Goal: Task Accomplishment & Management: Use online tool/utility

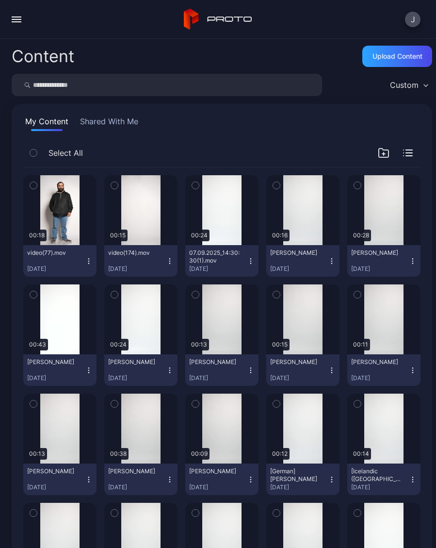
click at [87, 265] on button "video(77).mov Sep 10, 2025" at bounding box center [59, 261] width 73 height 32
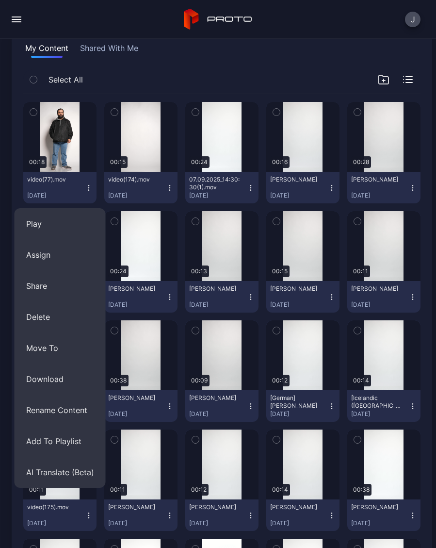
scroll to position [73, 0]
click at [61, 475] on button "AI Translate (Beta)" at bounding box center [60, 471] width 91 height 31
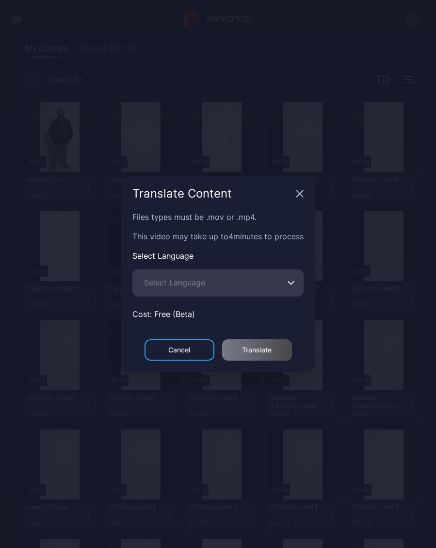
click at [179, 284] on span "Select Language" at bounding box center [174, 283] width 61 height 12
click at [179, 284] on input "Select Language" at bounding box center [217, 282] width 171 height 27
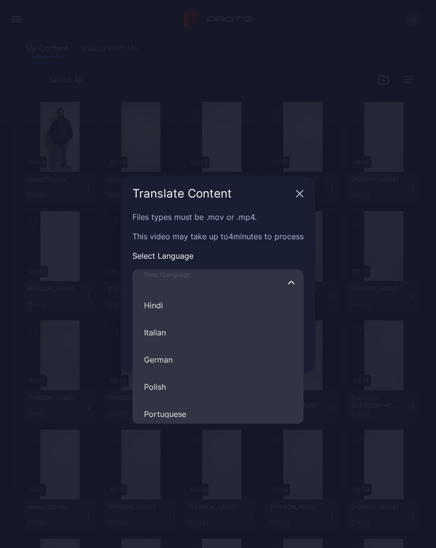
scroll to position [87, 0]
click at [171, 356] on button "German" at bounding box center [217, 358] width 171 height 27
type input "******"
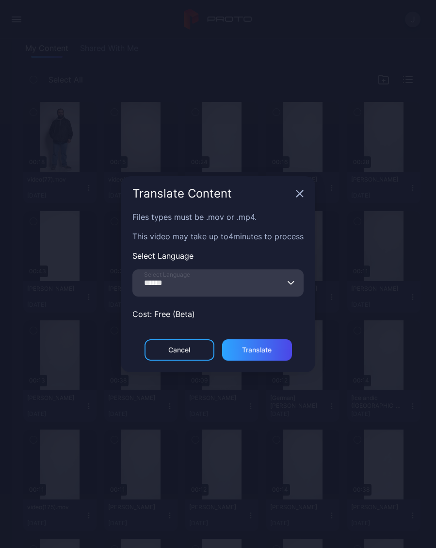
click at [267, 350] on div "Translate" at bounding box center [257, 350] width 30 height 8
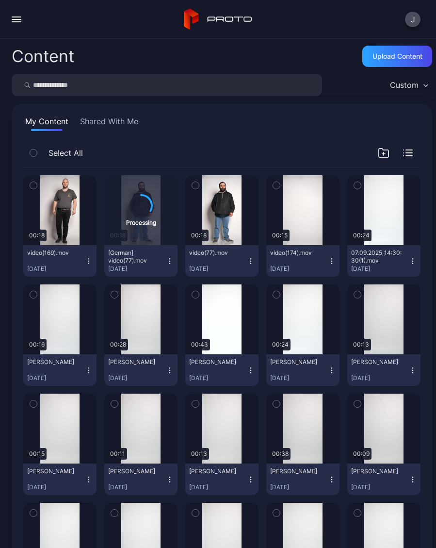
click at [88, 264] on icon "button" at bounding box center [89, 261] width 8 height 8
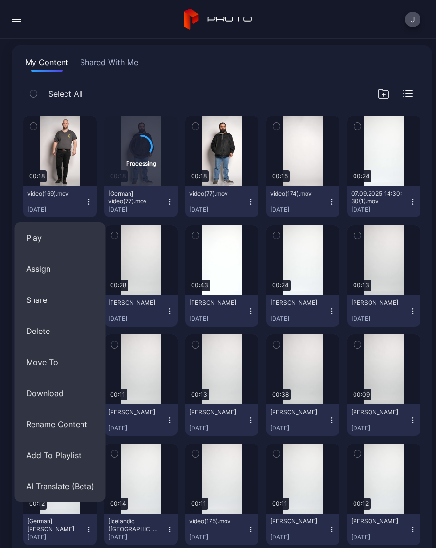
scroll to position [59, 0]
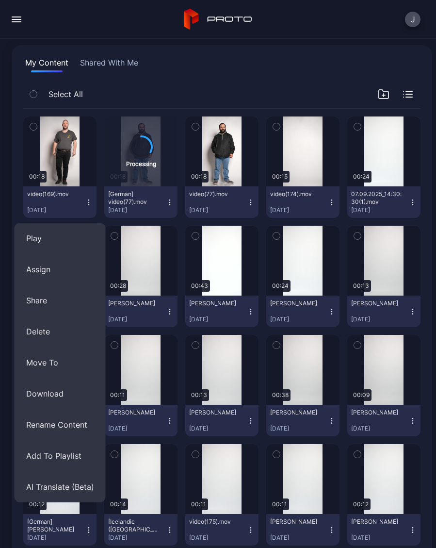
click at [57, 486] on button "AI Translate (Beta)" at bounding box center [60, 486] width 91 height 31
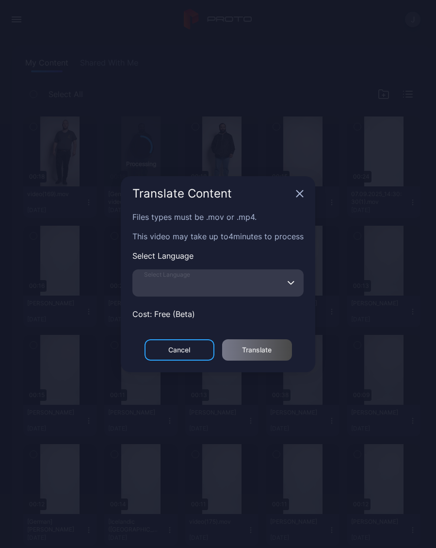
click at [196, 288] on input "Select Language" at bounding box center [217, 282] width 171 height 27
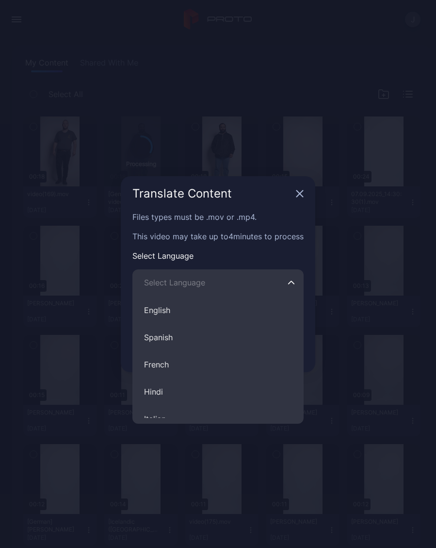
click at [175, 339] on button "Spanish" at bounding box center [217, 337] width 171 height 27
type input "*******"
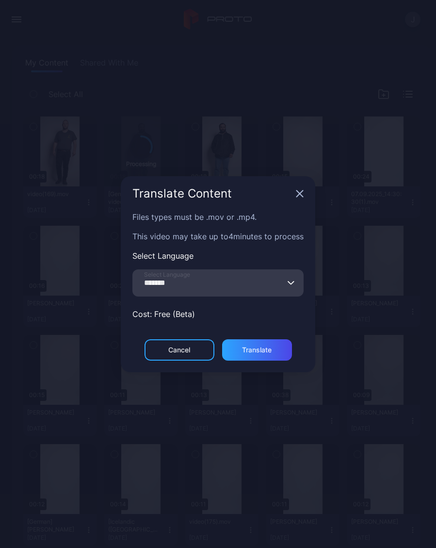
click at [268, 351] on div "Translate" at bounding box center [257, 350] width 30 height 8
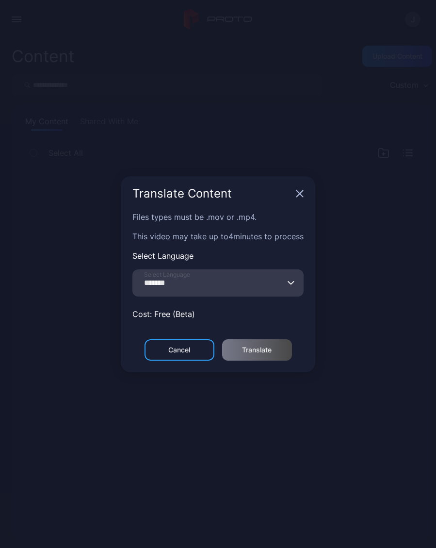
scroll to position [0, 0]
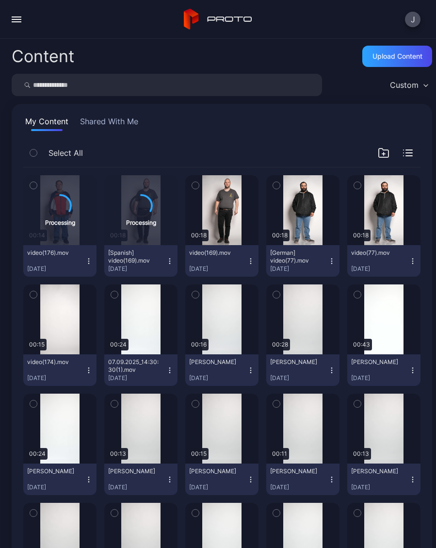
click at [414, 262] on icon "button" at bounding box center [413, 261] width 8 height 8
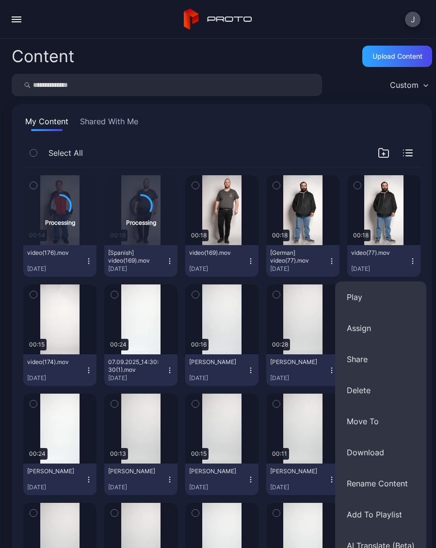
click at [383, 331] on button "Assign" at bounding box center [380, 327] width 91 height 31
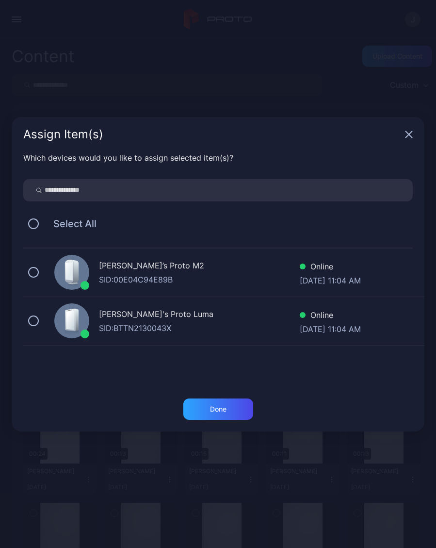
click at [38, 267] on div "Geminai’s Proto M2 SID: 00E04C94E89B Online [DATE] 11:04 AM" at bounding box center [223, 272] width 401 height 49
click at [45, 319] on div "Geminai's Proto [PERSON_NAME]: BTTN2130043X Online [DATE] 11:04 AM" at bounding box center [223, 321] width 401 height 49
click at [242, 406] on div "Done" at bounding box center [218, 408] width 70 height 21
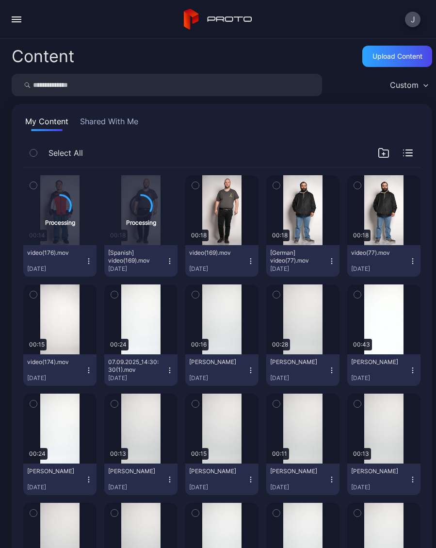
click at [334, 260] on icon "button" at bounding box center [332, 261] width 8 height 8
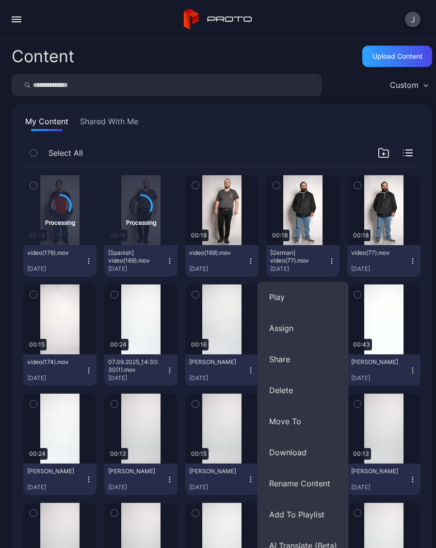
click at [304, 326] on button "Assign" at bounding box center [303, 327] width 91 height 31
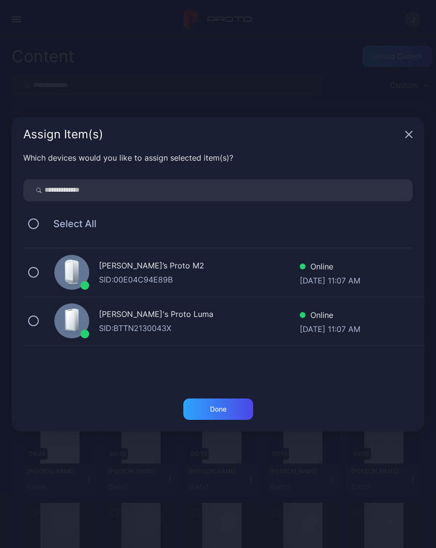
click at [34, 268] on button at bounding box center [33, 272] width 11 height 11
click at [38, 322] on button at bounding box center [33, 320] width 11 height 11
click at [242, 408] on div "Done" at bounding box center [218, 408] width 70 height 21
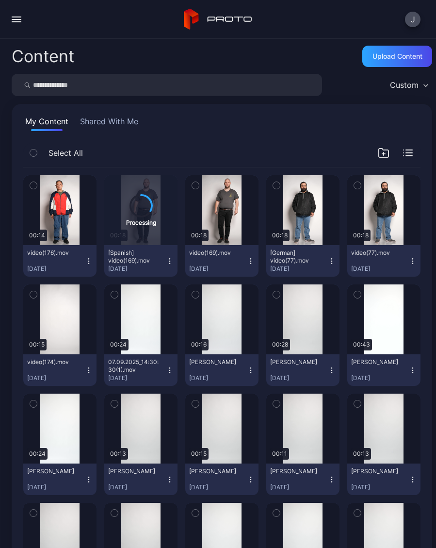
click at [93, 261] on button "video(176).mov Sep 10, 2025" at bounding box center [59, 261] width 73 height 32
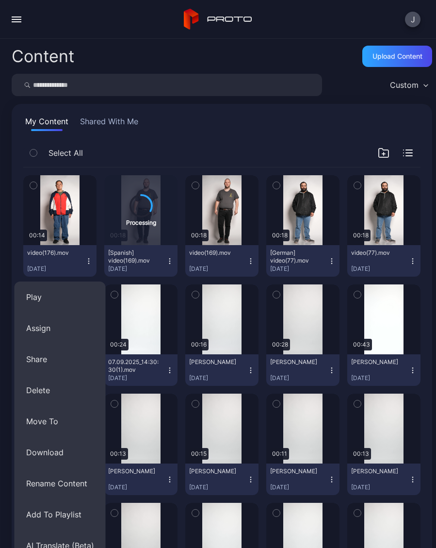
click at [65, 328] on button "Assign" at bounding box center [60, 327] width 91 height 31
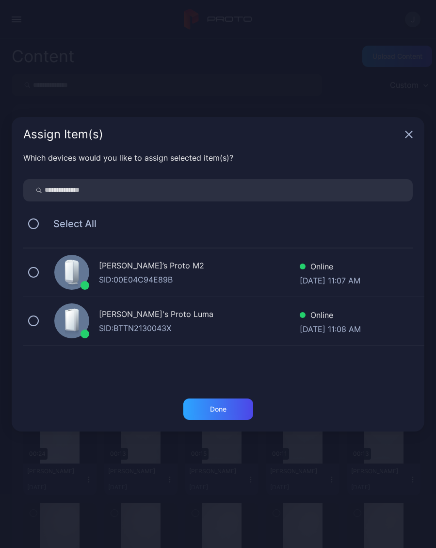
click at [45, 274] on div "Geminai’s Proto M2 SID: 00E04C94E89B Online Sep 10, 2025 at 11:07 AM" at bounding box center [223, 272] width 401 height 49
click at [35, 325] on button at bounding box center [33, 320] width 11 height 11
click at [213, 410] on div "Done" at bounding box center [218, 409] width 16 height 8
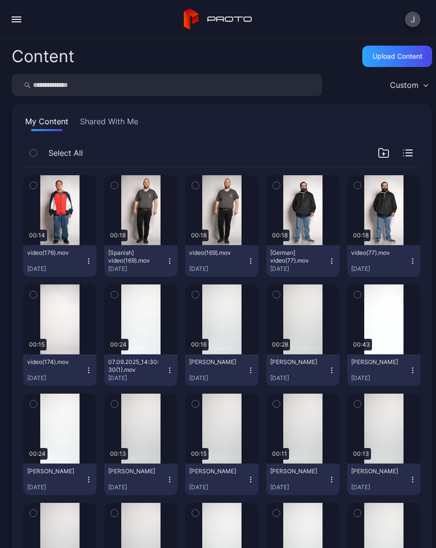
click at [244, 253] on div "video(169).mov [DATE]" at bounding box center [218, 261] width 58 height 24
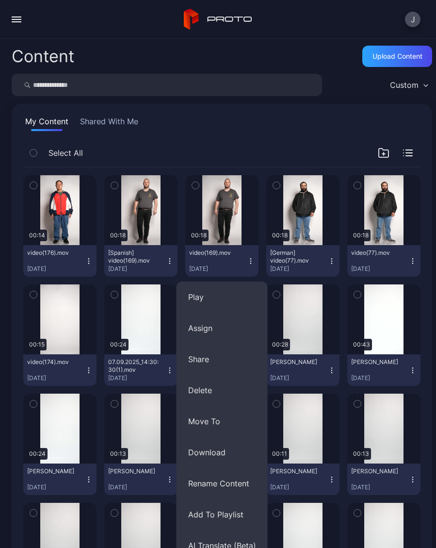
click at [212, 330] on button "Assign" at bounding box center [222, 327] width 91 height 31
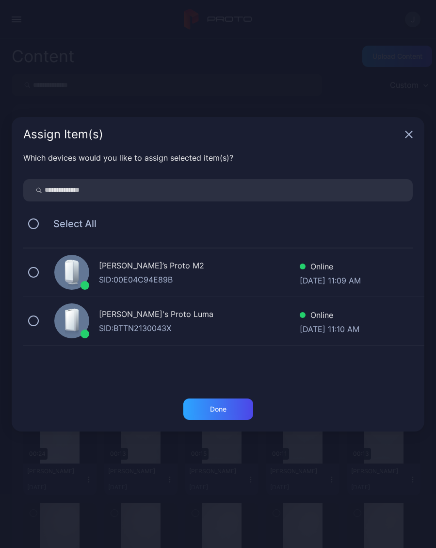
click at [38, 274] on button at bounding box center [33, 272] width 11 height 11
click at [37, 323] on button at bounding box center [33, 320] width 11 height 11
click at [226, 409] on div "Done" at bounding box center [218, 409] width 16 height 8
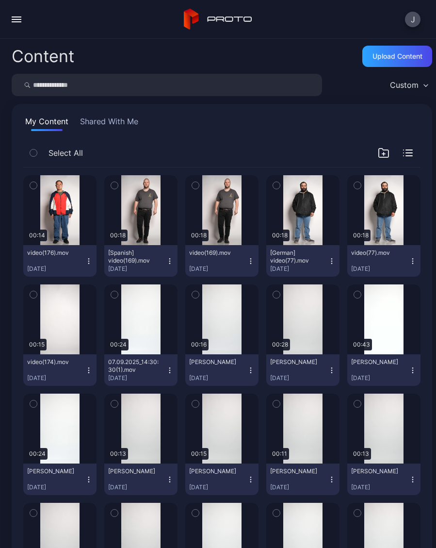
click at [175, 264] on button "[Spanish] video(169).mov Sep 10, 2025" at bounding box center [140, 261] width 73 height 32
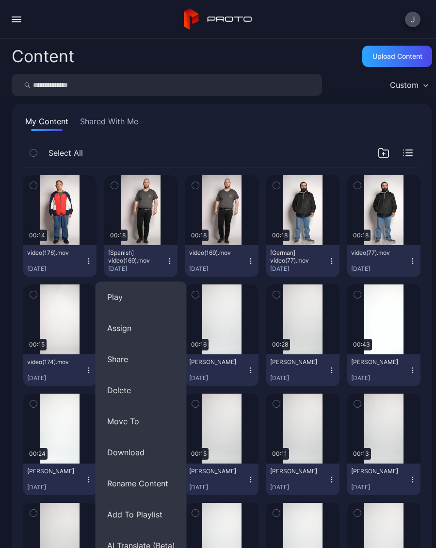
click at [128, 329] on button "Assign" at bounding box center [141, 327] width 91 height 31
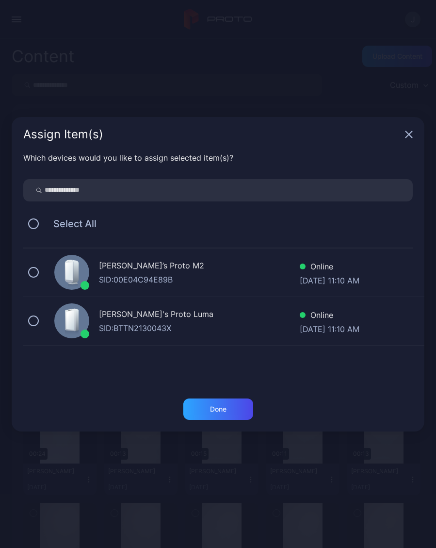
click at [38, 273] on button at bounding box center [33, 272] width 11 height 11
click at [48, 326] on div "Geminai's Proto Luma SID: BTTN2130043X Online Sep 10, 2025 at 11:10 AM" at bounding box center [223, 321] width 401 height 49
click at [236, 406] on div "Done" at bounding box center [218, 408] width 70 height 21
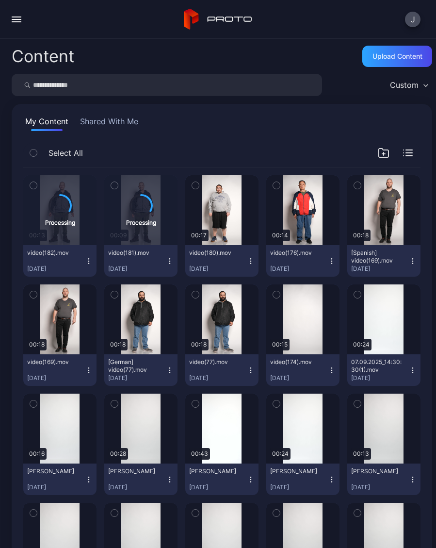
click at [251, 261] on icon "button" at bounding box center [250, 261] width 0 height 0
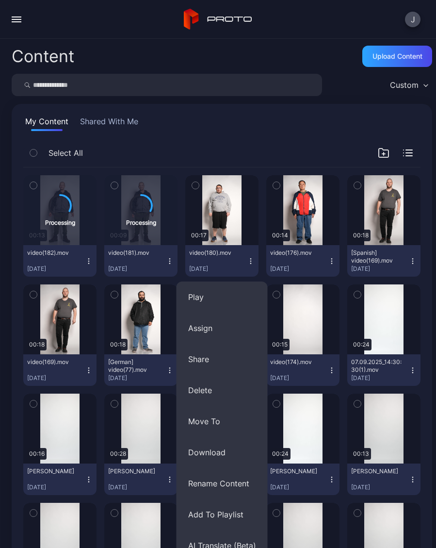
click at [217, 541] on button "AI Translate (Beta)" at bounding box center [222, 545] width 91 height 31
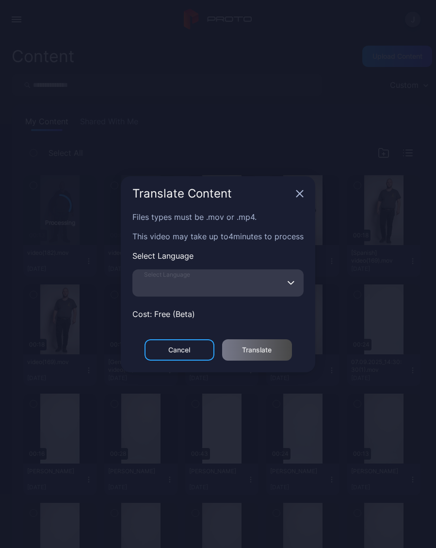
click at [219, 288] on input "Select Language" at bounding box center [217, 282] width 171 height 27
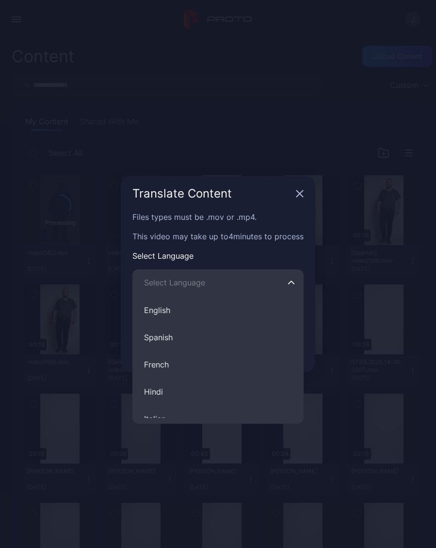
click at [179, 338] on button "Spanish" at bounding box center [217, 337] width 171 height 27
type input "*******"
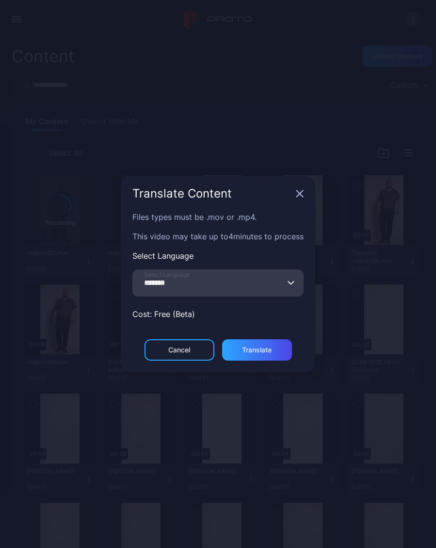
click at [271, 353] on div "Translate" at bounding box center [257, 350] width 30 height 8
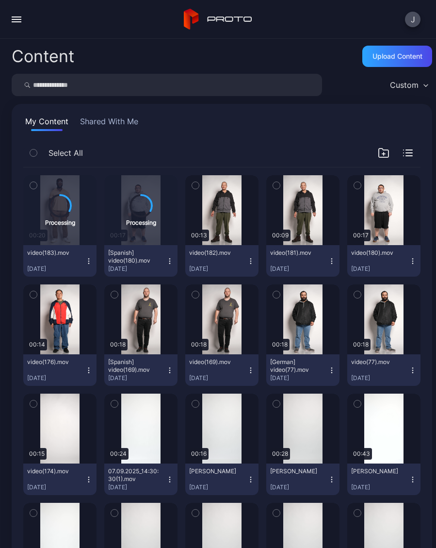
click at [254, 260] on icon "button" at bounding box center [251, 261] width 8 height 8
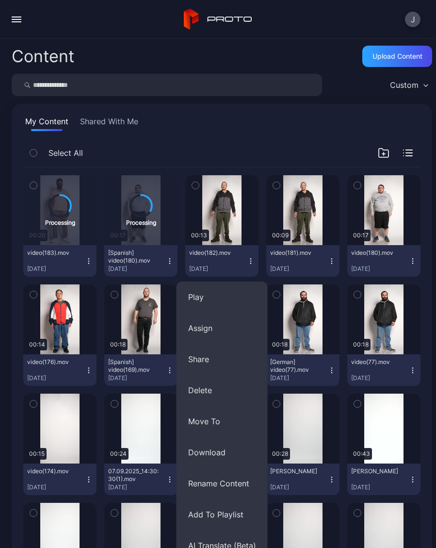
click at [237, 539] on button "AI Translate (Beta)" at bounding box center [222, 545] width 91 height 31
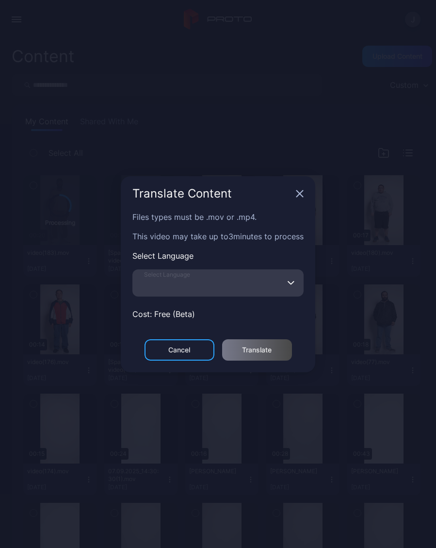
click at [243, 281] on input "Select Language" at bounding box center [217, 282] width 171 height 27
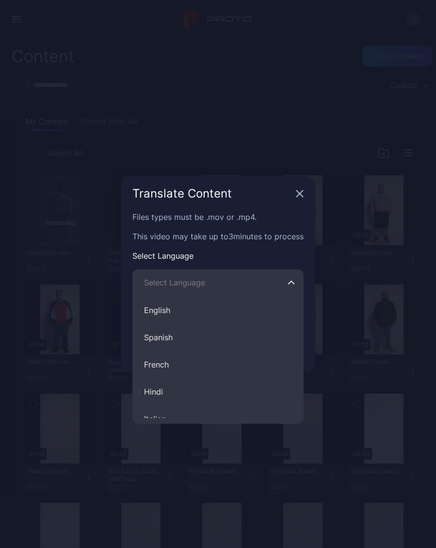
click at [180, 362] on button "French" at bounding box center [217, 364] width 171 height 27
type input "******"
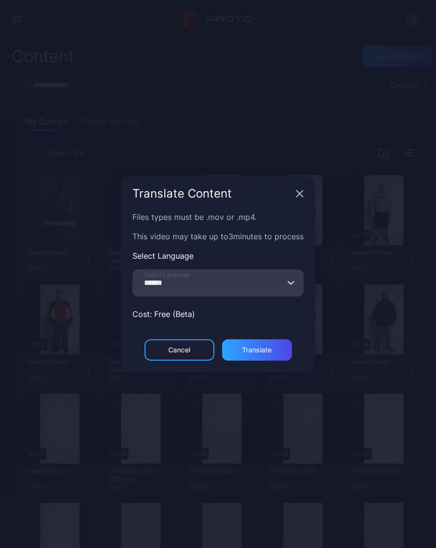
click at [272, 347] on div "Translate" at bounding box center [257, 349] width 70 height 21
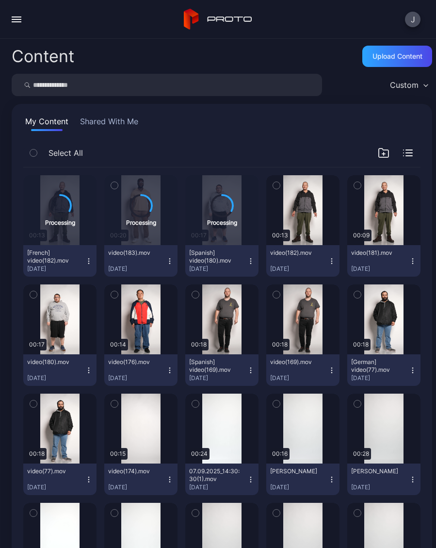
click at [94, 369] on button "video(180).mov Sep 10, 2025" at bounding box center [59, 370] width 73 height 32
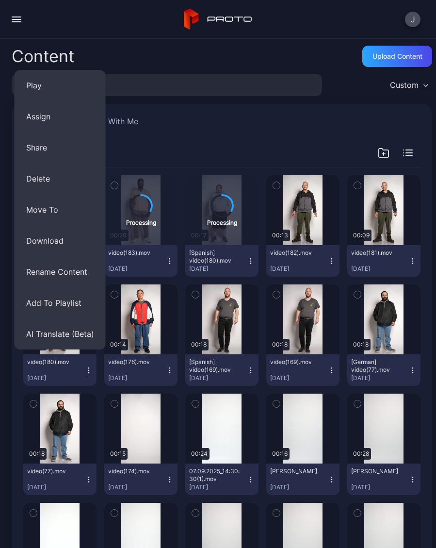
click at [56, 123] on button "Assign" at bounding box center [60, 116] width 91 height 31
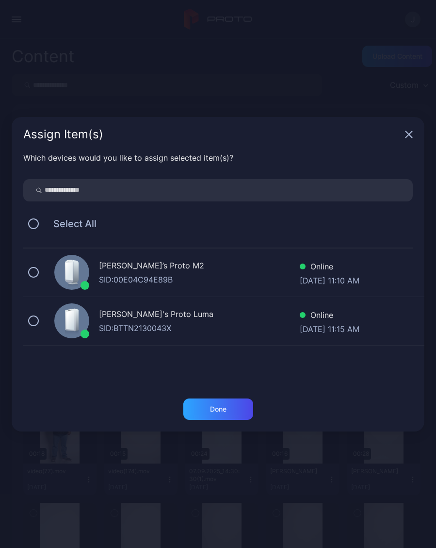
click at [38, 273] on button at bounding box center [33, 272] width 11 height 11
click at [35, 322] on button at bounding box center [33, 320] width 11 height 11
click at [233, 412] on div "Done" at bounding box center [218, 408] width 70 height 21
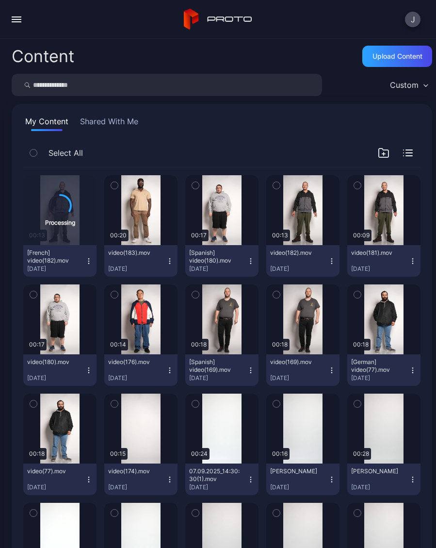
click at [174, 260] on button "video(183).mov [DATE]" at bounding box center [140, 261] width 73 height 32
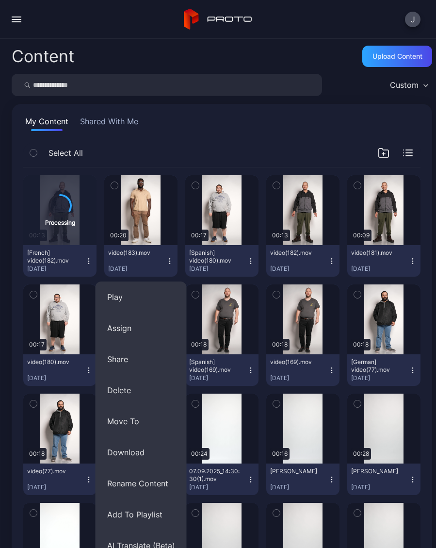
click at [146, 546] on button "AI Translate (Beta)" at bounding box center [141, 545] width 91 height 31
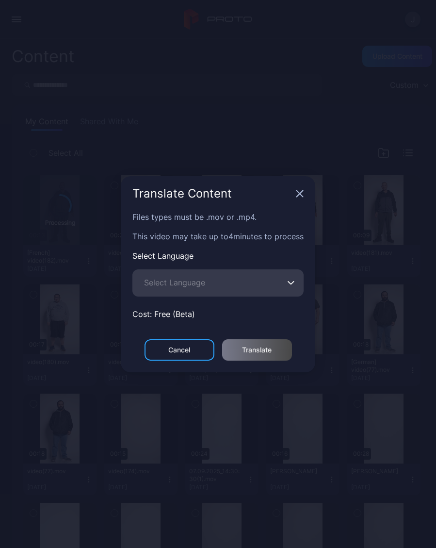
click at [196, 285] on span "Select Language" at bounding box center [174, 283] width 61 height 12
click at [196, 285] on input "Select Language" at bounding box center [217, 282] width 171 height 27
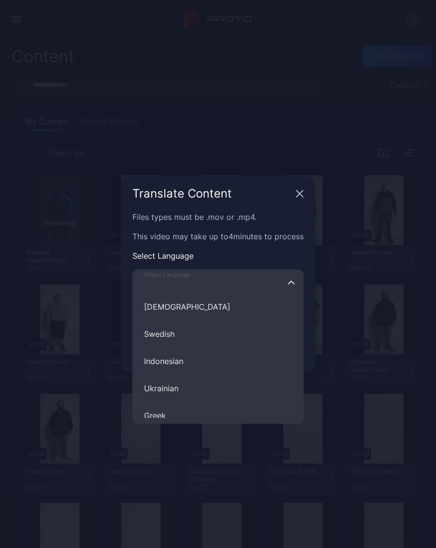
scroll to position [468, 0]
click at [173, 331] on button "Swedish" at bounding box center [217, 331] width 171 height 27
type input "*******"
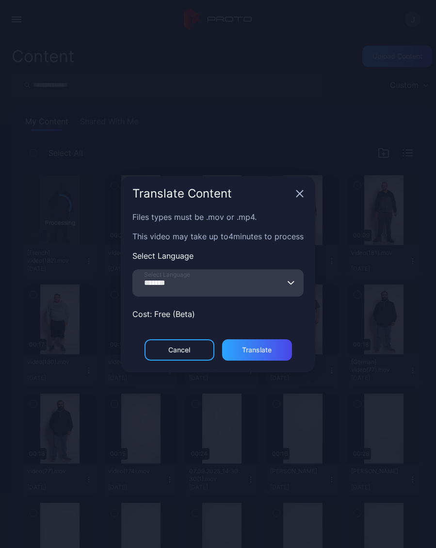
click at [258, 351] on div "Translate" at bounding box center [257, 350] width 30 height 8
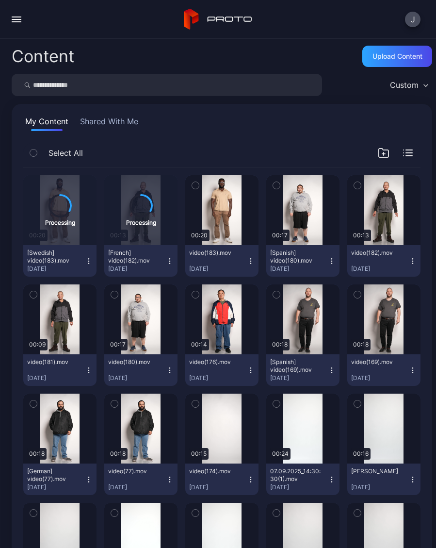
click at [335, 261] on icon "button" at bounding box center [332, 261] width 8 height 8
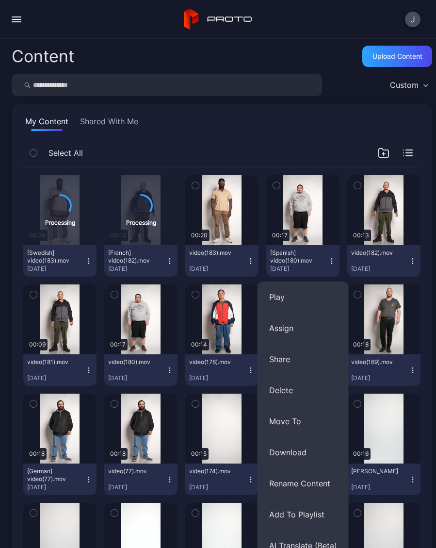
click at [291, 330] on button "Assign" at bounding box center [303, 327] width 91 height 31
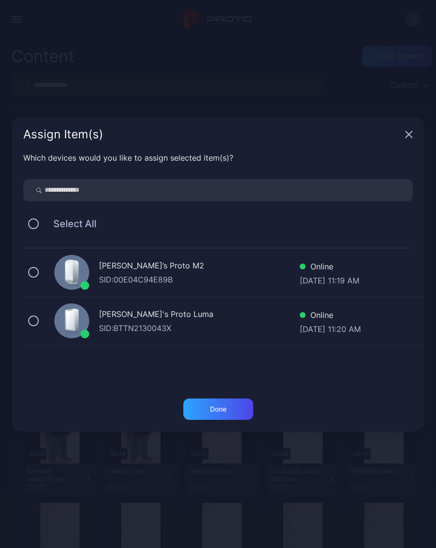
click at [35, 275] on button at bounding box center [33, 272] width 11 height 11
click at [44, 322] on div "Geminai's Proto Luma SID: BTTN2130043X Online Sep 10, 2025 at 11:20 AM" at bounding box center [223, 321] width 401 height 49
click at [227, 410] on div "Done" at bounding box center [218, 408] width 70 height 21
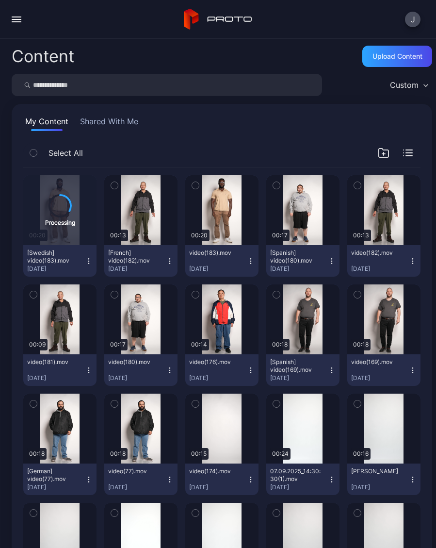
click at [174, 267] on button "[French] video(182).mov Sep 10, 2025" at bounding box center [140, 261] width 73 height 32
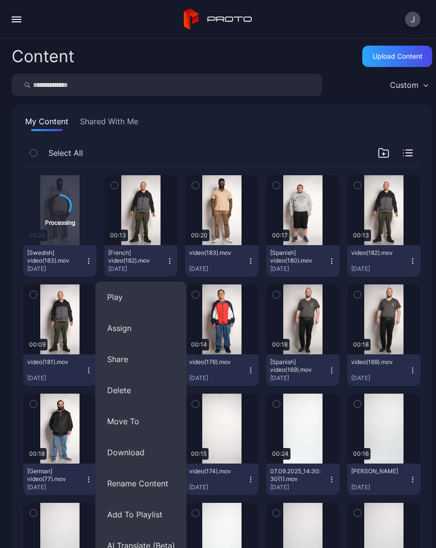
click at [142, 328] on button "Assign" at bounding box center [141, 327] width 91 height 31
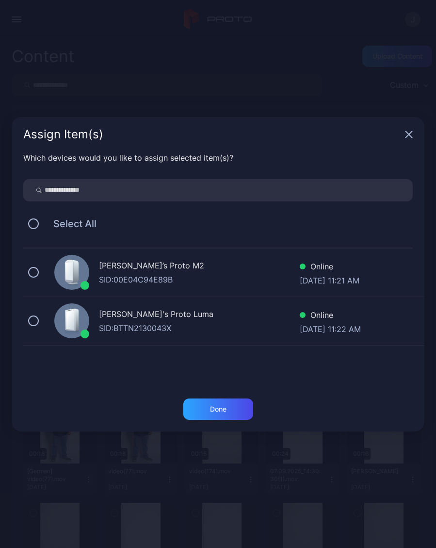
click at [38, 272] on button at bounding box center [33, 272] width 11 height 11
click at [49, 326] on div "Geminai's Proto Luma SID: BTTN2130043X Online Sep 10, 2025 at 11:22 AM" at bounding box center [223, 321] width 401 height 49
click at [231, 414] on div "Done" at bounding box center [218, 408] width 70 height 21
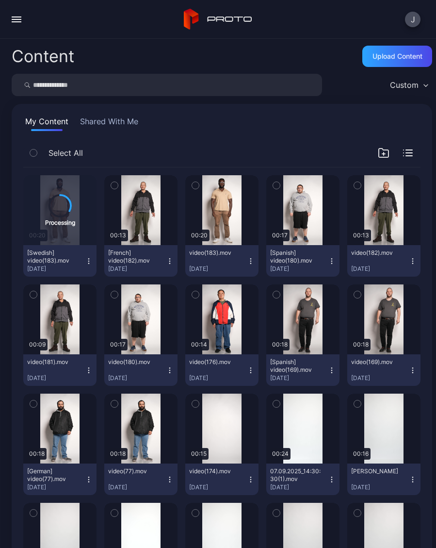
click at [415, 259] on icon "button" at bounding box center [413, 261] width 8 height 8
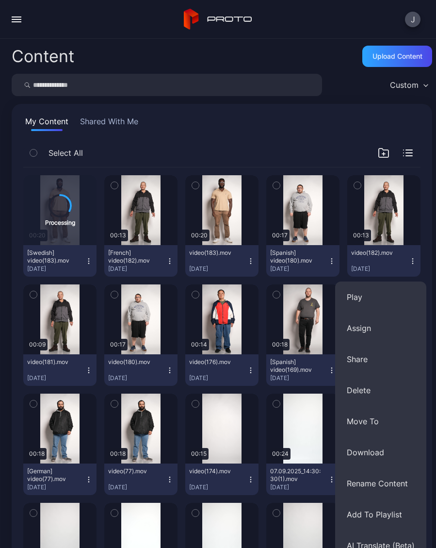
click at [374, 328] on button "Assign" at bounding box center [380, 327] width 91 height 31
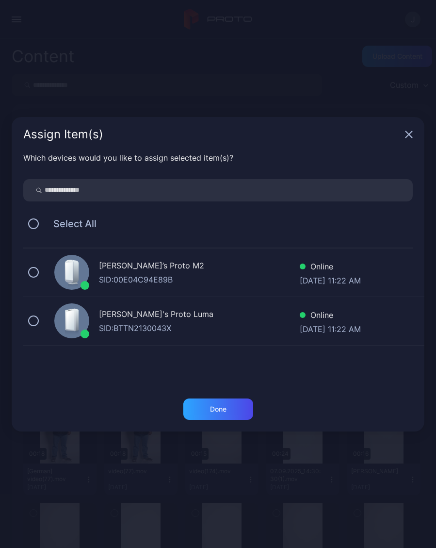
click at [33, 276] on button at bounding box center [33, 272] width 11 height 11
click at [34, 325] on button at bounding box center [33, 320] width 11 height 11
click at [218, 419] on div "Done" at bounding box center [218, 408] width 70 height 21
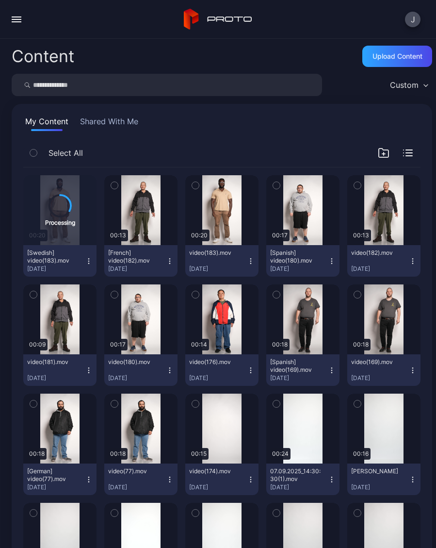
click at [257, 262] on button "video(183).mov Sep 10, 2025" at bounding box center [221, 261] width 73 height 32
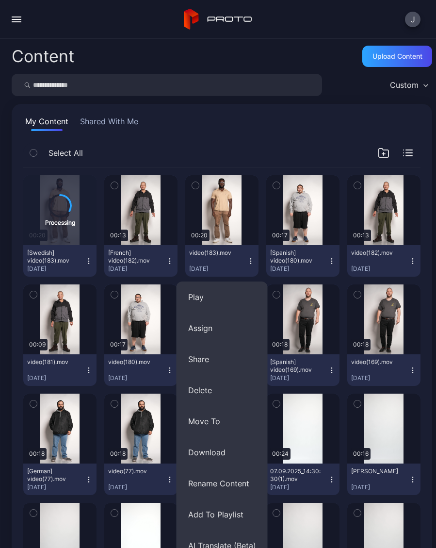
click at [214, 338] on button "Assign" at bounding box center [222, 327] width 91 height 31
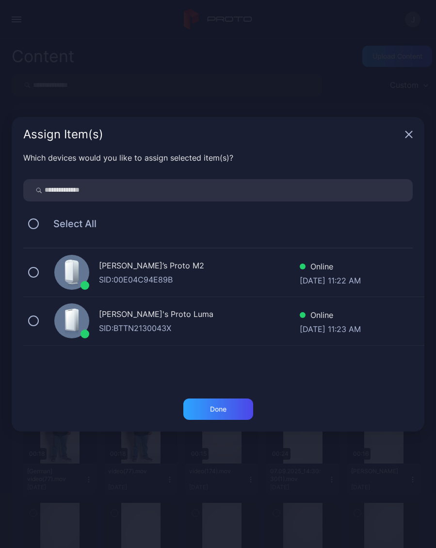
click at [36, 269] on button at bounding box center [33, 272] width 11 height 11
click at [38, 321] on button at bounding box center [33, 320] width 11 height 11
click at [230, 419] on div "Done" at bounding box center [218, 408] width 70 height 21
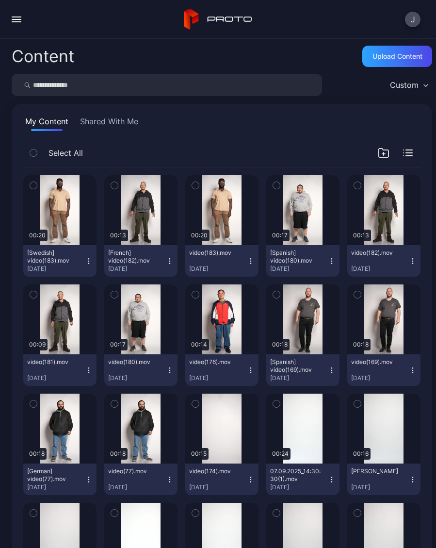
click at [92, 261] on icon "button" at bounding box center [89, 261] width 8 height 8
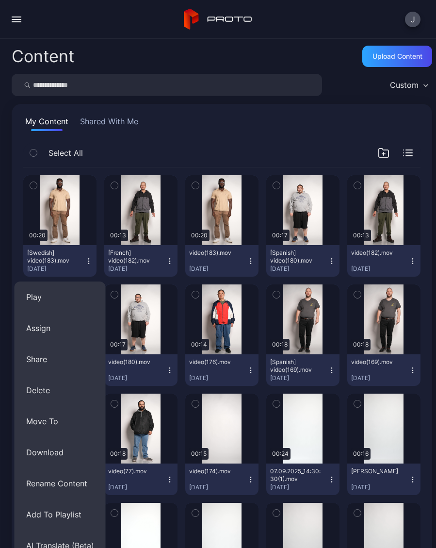
click at [57, 336] on button "Assign" at bounding box center [60, 327] width 91 height 31
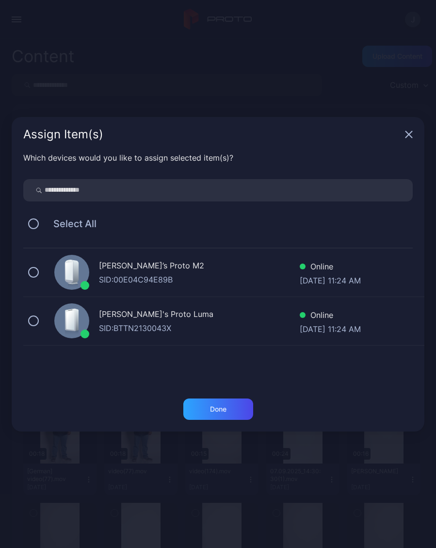
click at [41, 271] on div "Geminai’s Proto M2 SID: 00E04C94E89B Online [DATE] 11:24 AM" at bounding box center [223, 272] width 401 height 49
click at [46, 317] on div "Geminai's Proto [PERSON_NAME]: BTTN2130043X Online [DATE] 11:24 AM" at bounding box center [223, 321] width 401 height 49
click at [240, 411] on div "Done" at bounding box center [218, 408] width 70 height 21
